Goal: Task Accomplishment & Management: Complete application form

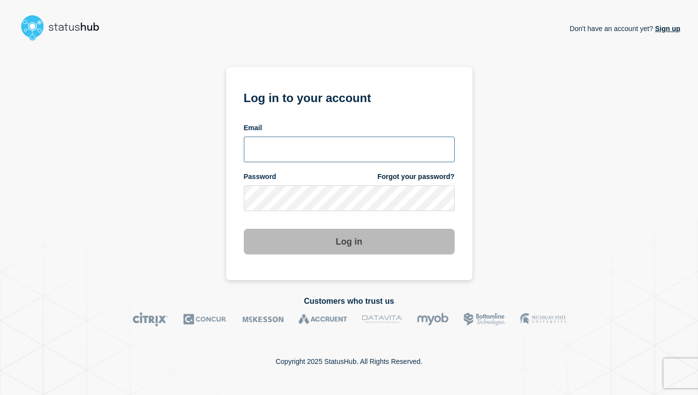
click at [340, 146] on input "email input" at bounding box center [349, 150] width 211 height 26
type input "neaj@stibosystems.com"
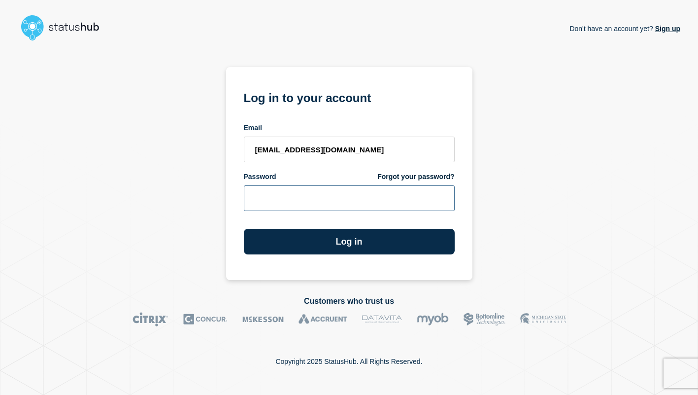
click at [244, 229] on button "Log in" at bounding box center [349, 242] width 211 height 26
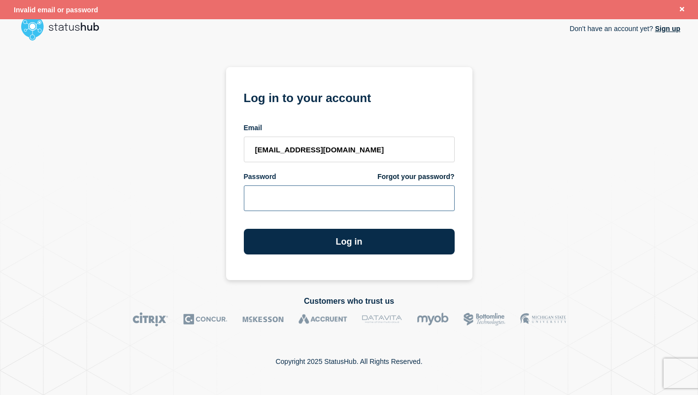
click at [244, 229] on button "Log in" at bounding box center [349, 242] width 211 height 26
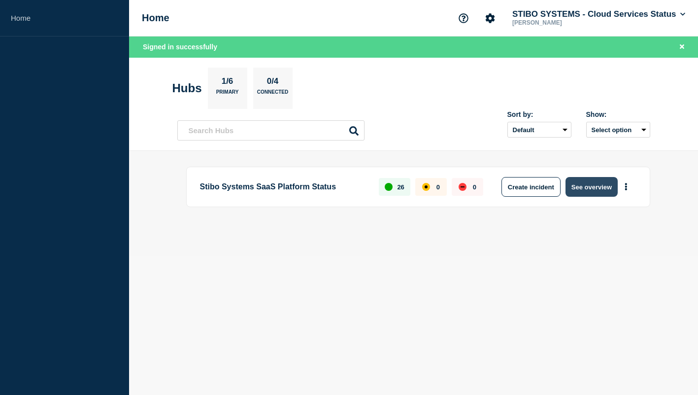
click at [591, 186] on button "See overview" at bounding box center [592, 187] width 52 height 20
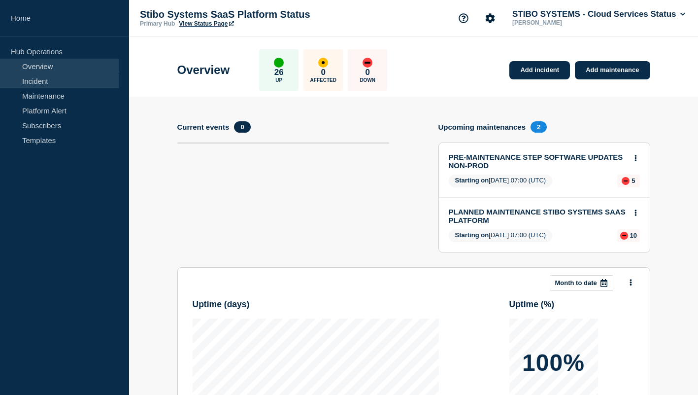
click at [45, 81] on link "Incident" at bounding box center [59, 80] width 119 height 15
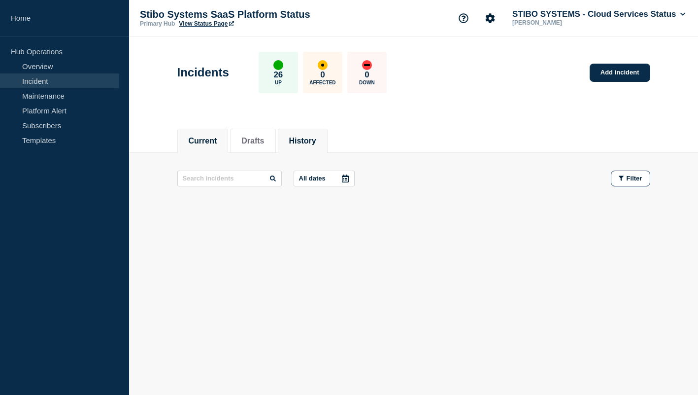
click at [298, 142] on button "History" at bounding box center [302, 141] width 27 height 9
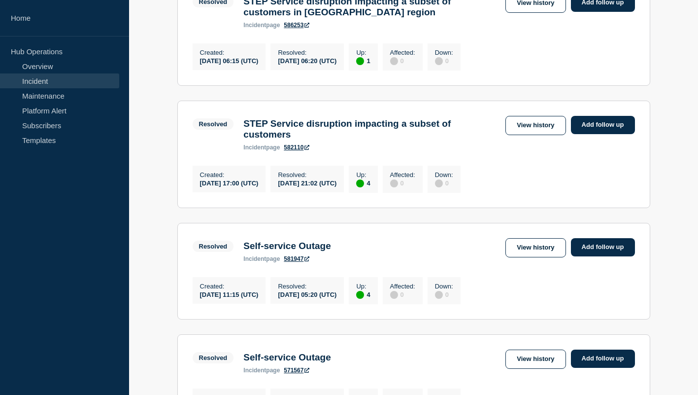
scroll to position [855, 0]
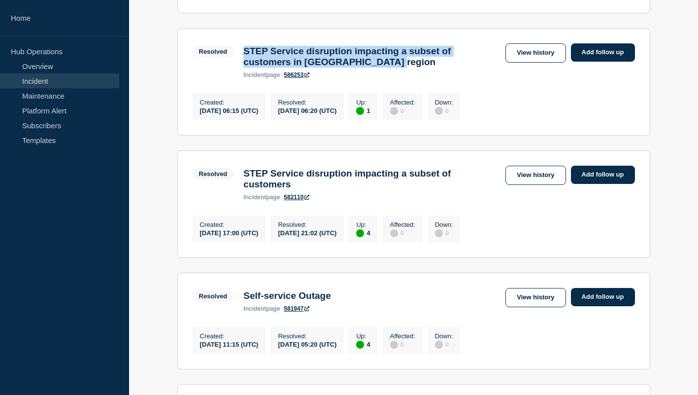
drag, startPoint x: 243, startPoint y: 73, endPoint x: 342, endPoint y: 89, distance: 99.7
click at [342, 68] on h3 "STEP Service disruption impacting a subset of customers in West Europe region" at bounding box center [371, 57] width 257 height 22
copy h3 "STEP Service disruption impacting a subset of customers in West Europe region"
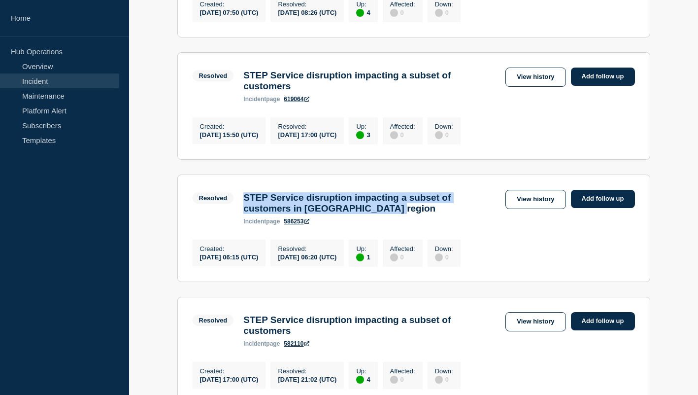
scroll to position [705, 0]
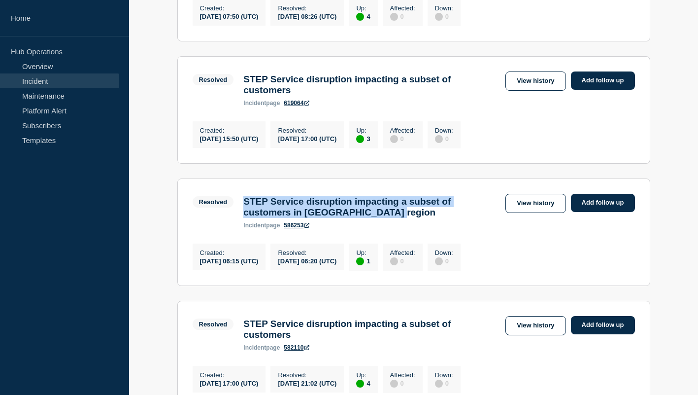
click at [304, 218] on h3 "STEP Service disruption impacting a subset of customers in West Europe region" at bounding box center [371, 207] width 257 height 22
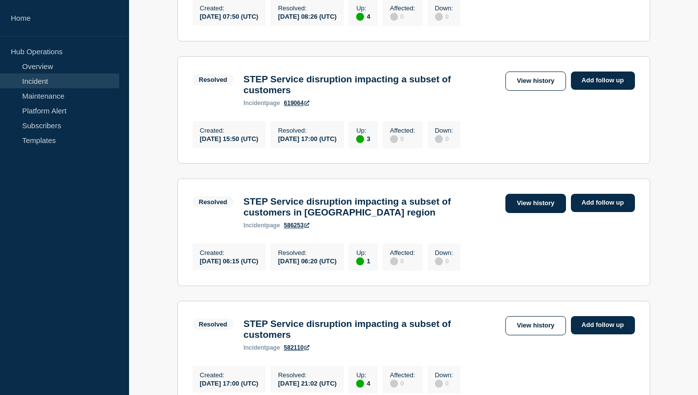
click at [520, 213] on link "View history" at bounding box center [536, 203] width 60 height 19
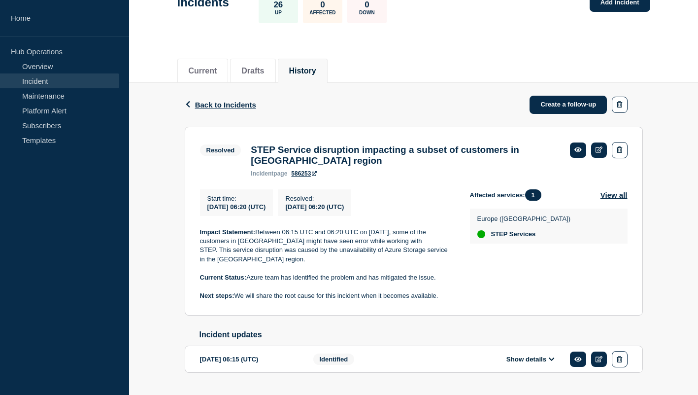
scroll to position [107, 0]
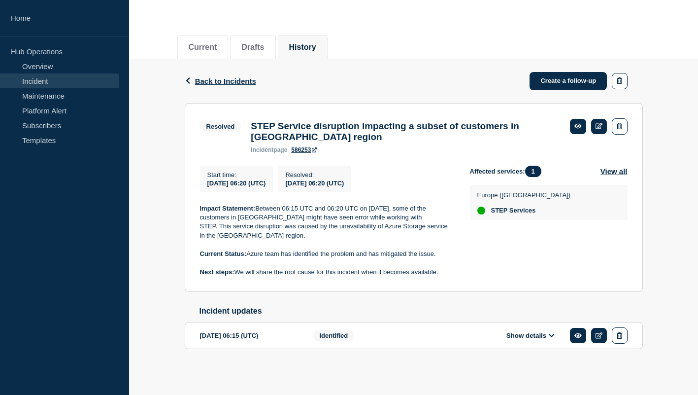
click at [57, 80] on link "Incident" at bounding box center [59, 80] width 119 height 15
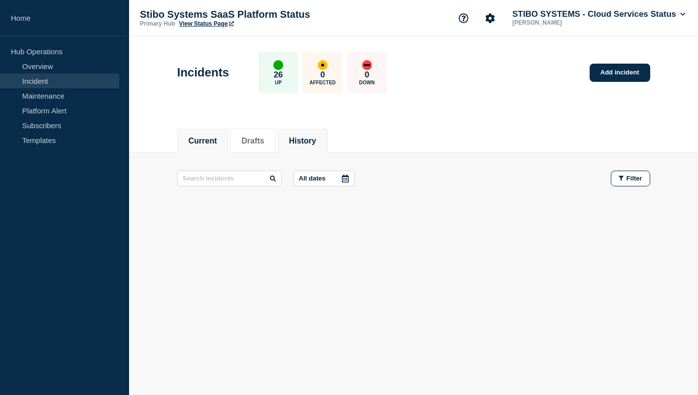
click at [305, 137] on button "History" at bounding box center [302, 141] width 27 height 9
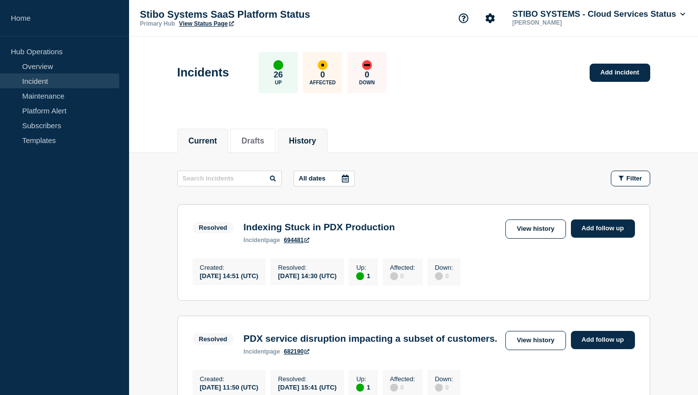
click at [204, 142] on button "Current" at bounding box center [203, 141] width 29 height 9
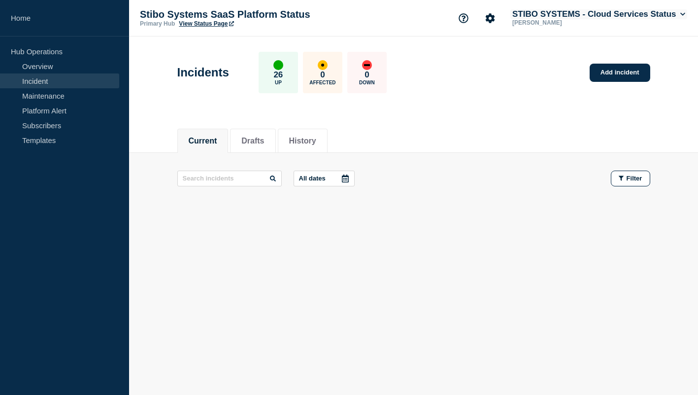
click at [582, 14] on button "STIBO SYSTEMS - Cloud Services Status" at bounding box center [599, 14] width 177 height 10
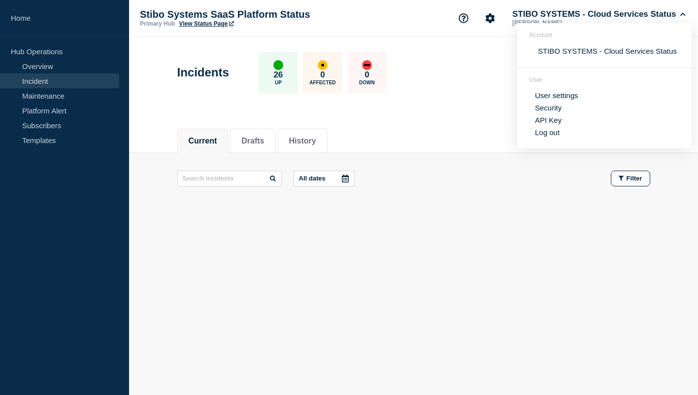
click at [413, 238] on div "Current Drafts History Current Drafts History All dates Filter" at bounding box center [413, 203] width 569 height 168
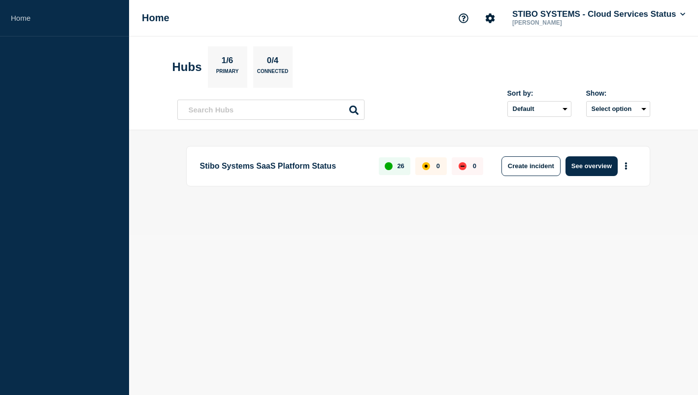
click at [256, 165] on p "Stibo Systems SaaS Platform Status" at bounding box center [284, 166] width 168 height 20
click at [587, 165] on button "See overview" at bounding box center [592, 166] width 52 height 20
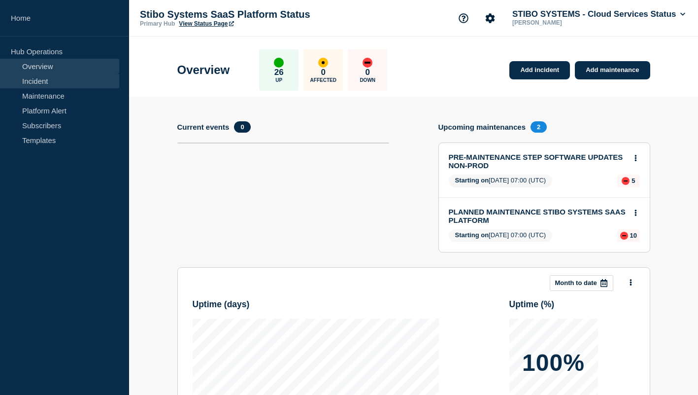
click at [37, 79] on link "Incident" at bounding box center [59, 80] width 119 height 15
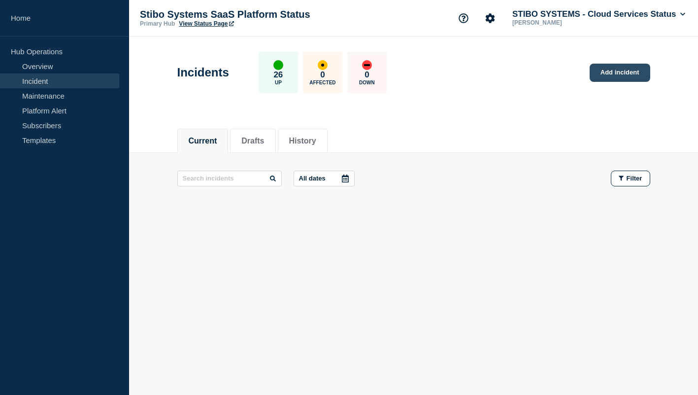
click at [610, 68] on link "Add incident" at bounding box center [620, 73] width 61 height 18
click at [622, 71] on link "Add incident" at bounding box center [620, 73] width 61 height 18
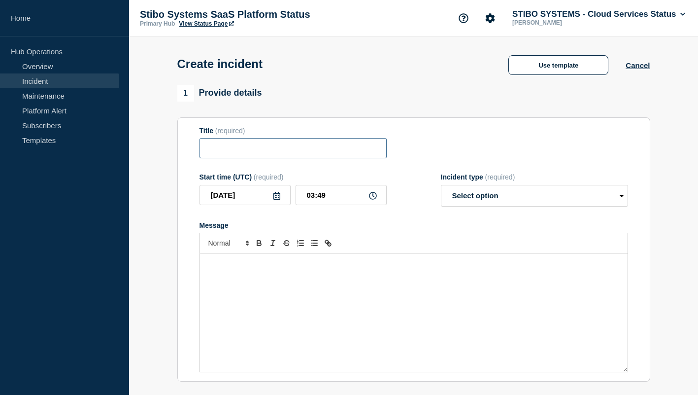
click at [311, 156] on input "Title" at bounding box center [293, 148] width 187 height 20
paste input "STEP Service disruption impacting a subset of customers in East US region"
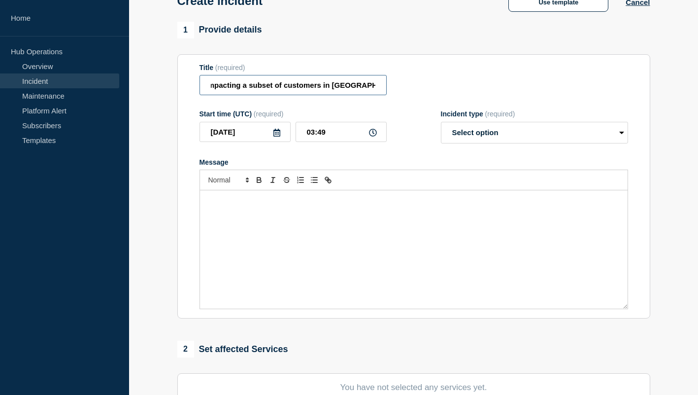
scroll to position [65, 0]
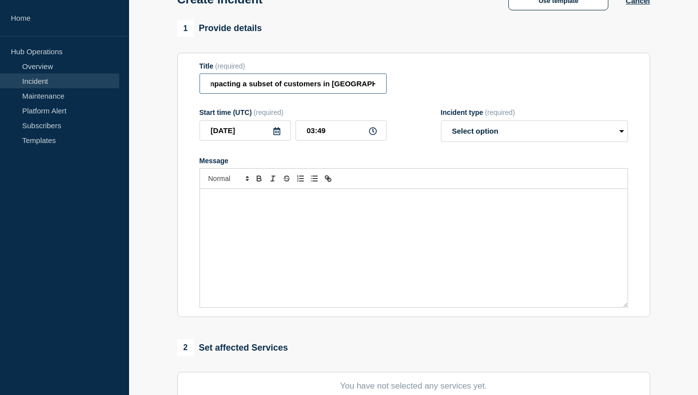
type input "STEP Service disruption impacting a subset of customers in East US region"
click at [428, 132] on div "Start time (UTC) (required) 2025-08-14 03:49 Incident type (required) Select op…" at bounding box center [414, 125] width 429 height 34
click at [468, 132] on select "Select option Investigating Identified Monitoring" at bounding box center [534, 131] width 187 height 22
select select "investigating"
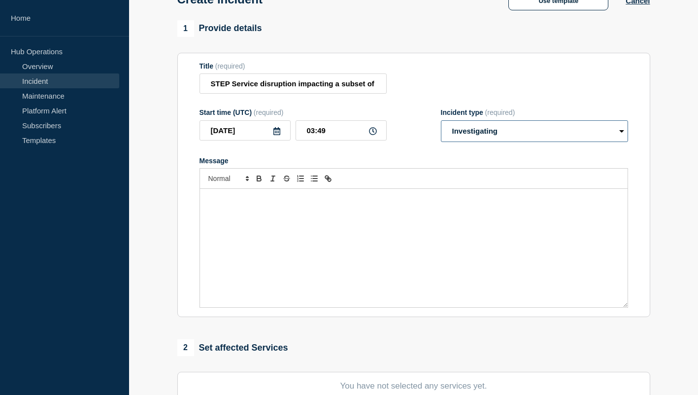
click at [441, 127] on select "Select option Investigating Identified Monitoring" at bounding box center [534, 131] width 187 height 22
click at [312, 140] on input "03:49" at bounding box center [341, 130] width 91 height 20
type input "02:45"
click at [349, 240] on div "Message" at bounding box center [414, 248] width 428 height 118
click at [302, 296] on div "Message" at bounding box center [414, 248] width 428 height 118
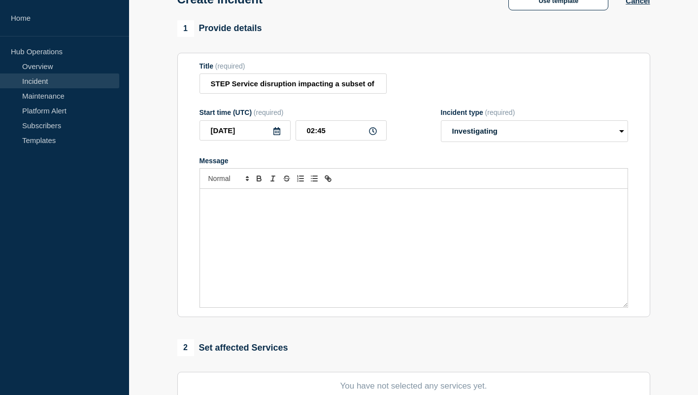
paste div "Message"
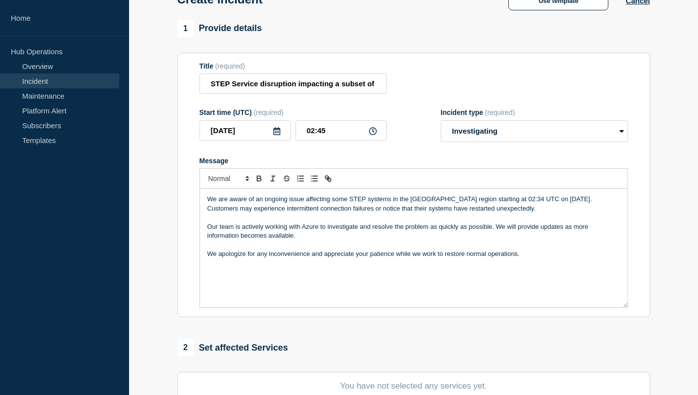
click at [500, 207] on p "We are aware of an ongoing issue affecting some STEP systems in the East US reg…" at bounding box center [413, 204] width 413 height 18
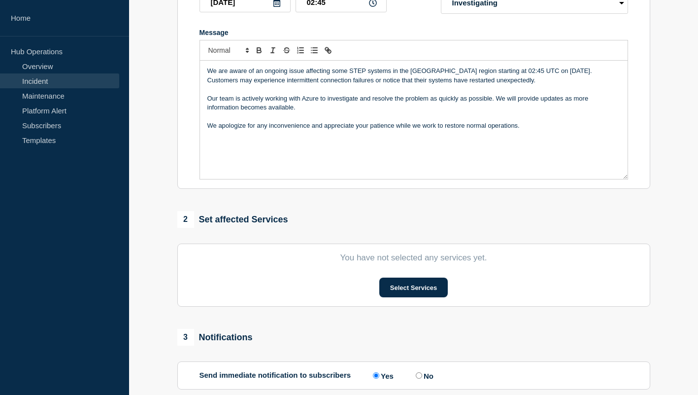
scroll to position [305, 0]
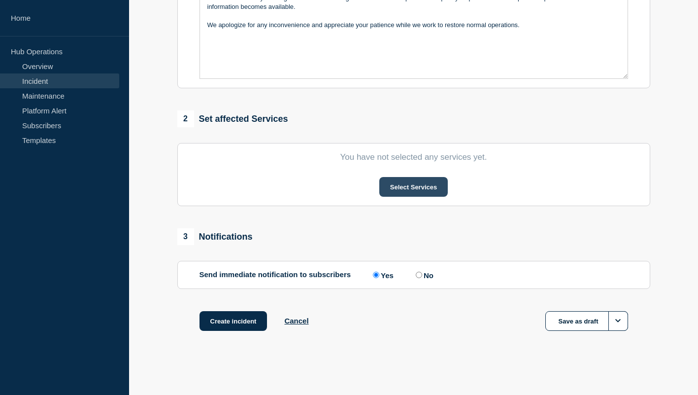
click at [407, 181] on button "Select Services" at bounding box center [413, 187] width 68 height 20
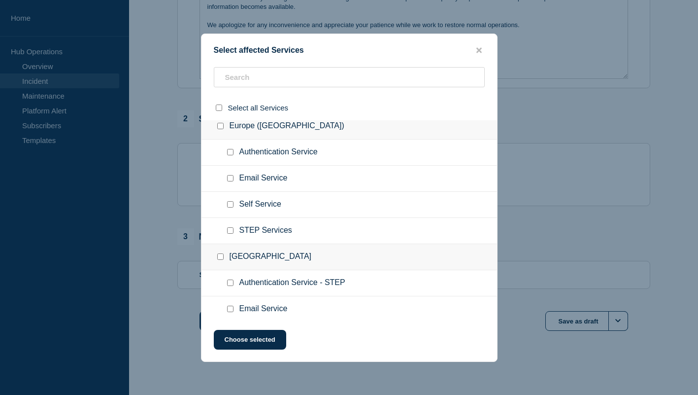
scroll to position [410, 0]
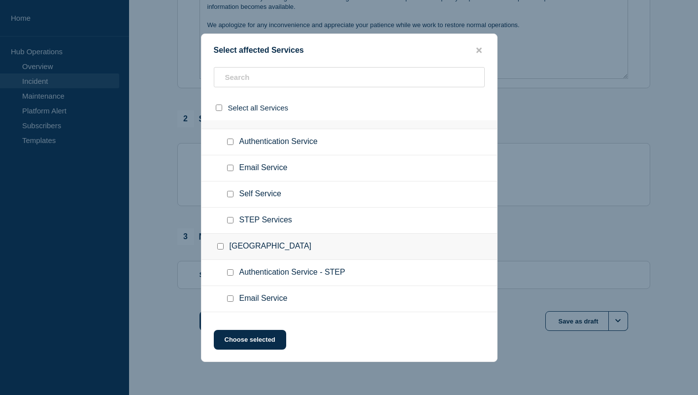
click at [255, 225] on span "STEP Services" at bounding box center [265, 220] width 53 height 10
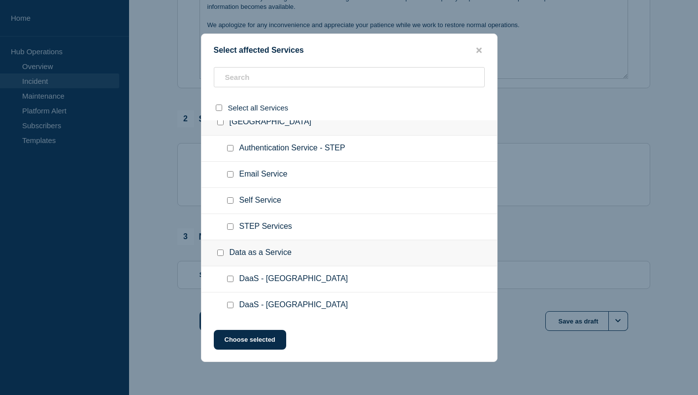
scroll to position [536, 0]
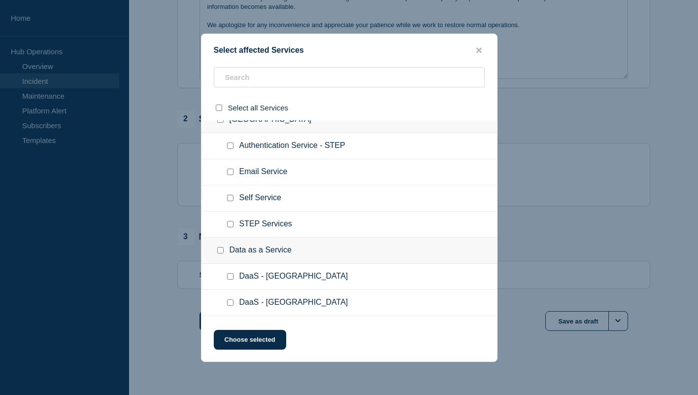
click at [229, 201] on input "Self Service checkbox" at bounding box center [230, 198] width 6 height 6
checkbox input "true"
click at [230, 227] on input "STEP Services checkbox" at bounding box center [230, 224] width 6 height 6
checkbox input "true"
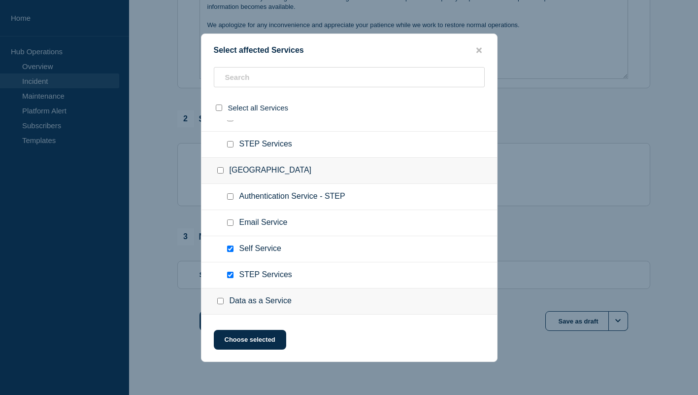
scroll to position [476, 0]
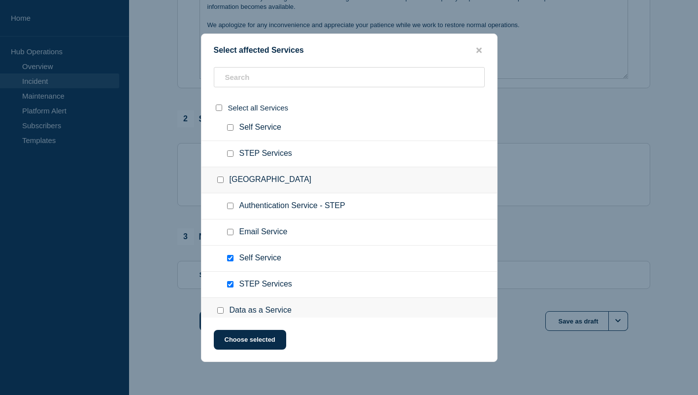
click at [230, 209] on input "Authentication Service - STEP checkbox" at bounding box center [230, 206] width 6 height 6
checkbox input "true"
click at [252, 341] on button "Choose selected" at bounding box center [250, 340] width 72 height 20
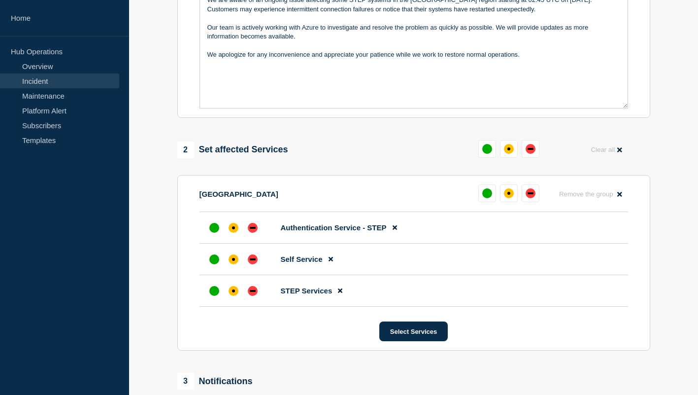
scroll to position [262, 0]
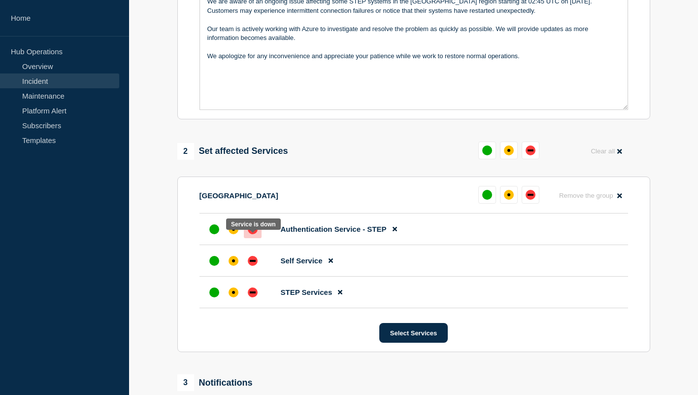
click at [255, 230] on div "down" at bounding box center [253, 229] width 6 height 2
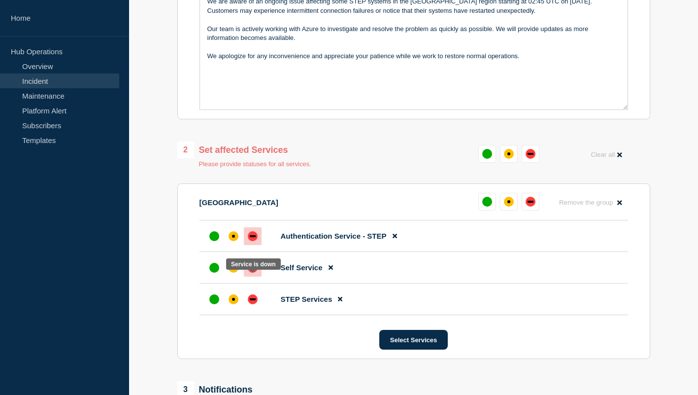
click at [254, 276] on div at bounding box center [253, 268] width 18 height 18
click at [258, 315] on li "STEP Services" at bounding box center [414, 299] width 429 height 32
click at [255, 304] on div "down" at bounding box center [253, 299] width 10 height 10
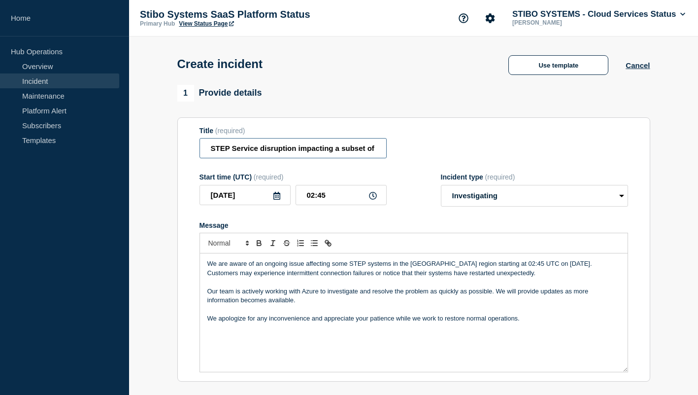
scroll to position [0, 93]
drag, startPoint x: 286, startPoint y: 153, endPoint x: 483, endPoint y: 164, distance: 197.4
click at [483, 164] on form "Title (required) STEP Service disruption impacting a subset of customers in Eas…" at bounding box center [414, 250] width 429 height 246
click at [503, 159] on div "Title (required) STEP Service disruption impacting a subset of customers in Eas…" at bounding box center [414, 143] width 429 height 32
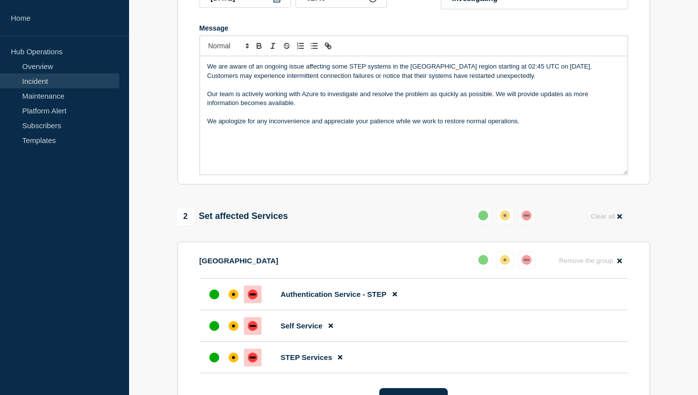
scroll to position [427, 0]
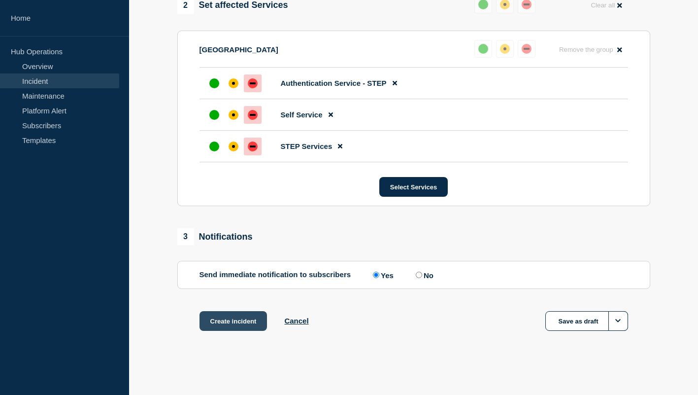
click at [221, 320] on button "Create incident" at bounding box center [234, 321] width 68 height 20
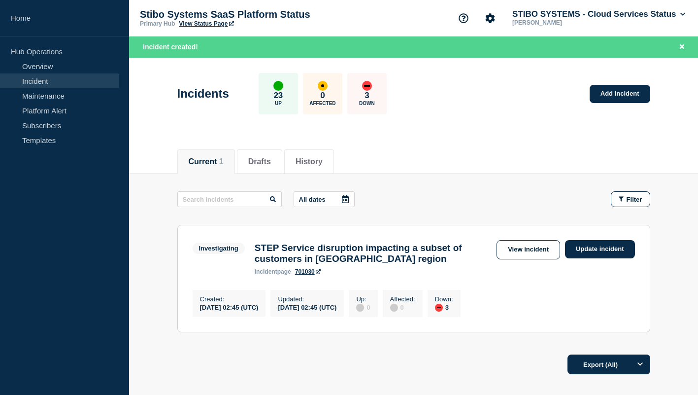
click at [315, 275] on link "701030" at bounding box center [308, 271] width 26 height 7
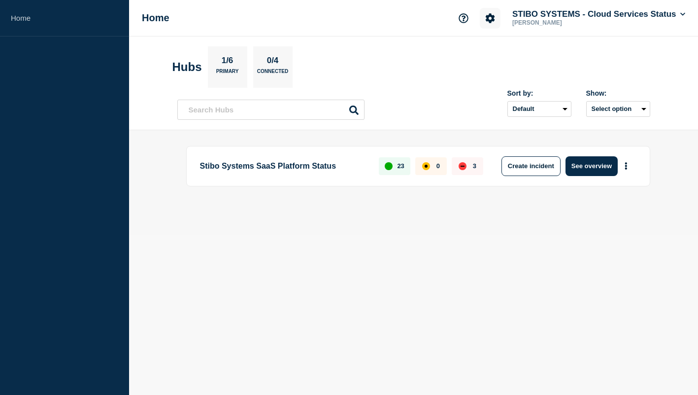
click at [495, 15] on icon "Account settings" at bounding box center [490, 17] width 9 height 9
click at [477, 62] on link "Team Members" at bounding box center [498, 58] width 51 height 8
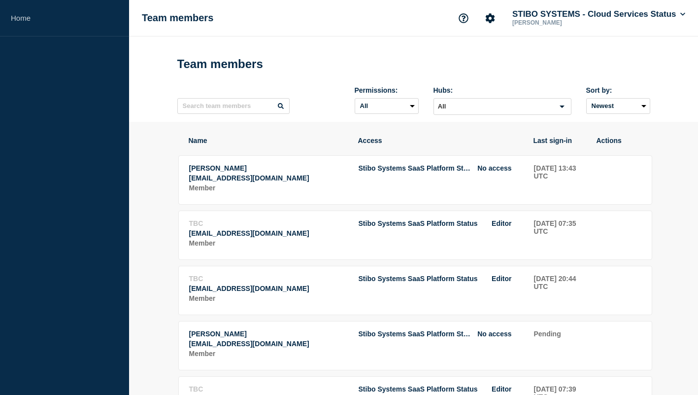
click at [517, 185] on td "Stibo Systems SaaS Platform Status No access" at bounding box center [441, 179] width 166 height 31
click at [600, 23] on p "[PERSON_NAME]" at bounding box center [562, 22] width 103 height 7
click at [601, 21] on p "[PERSON_NAME]" at bounding box center [562, 22] width 103 height 7
click at [599, 16] on button "STIBO SYSTEMS - Cloud Services Status" at bounding box center [599, 14] width 177 height 10
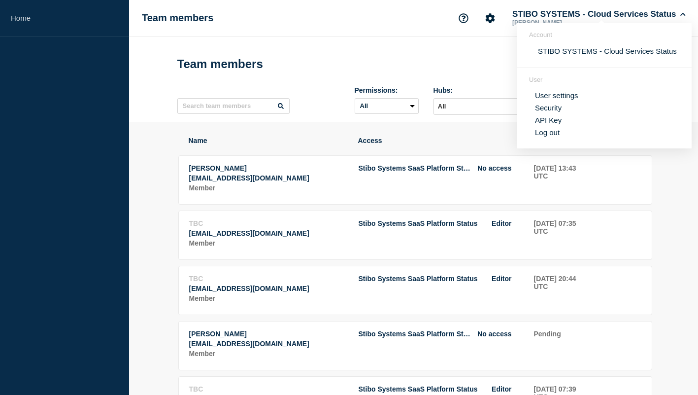
click at [547, 112] on link "Security" at bounding box center [548, 107] width 27 height 8
